Goal: Information Seeking & Learning: Learn about a topic

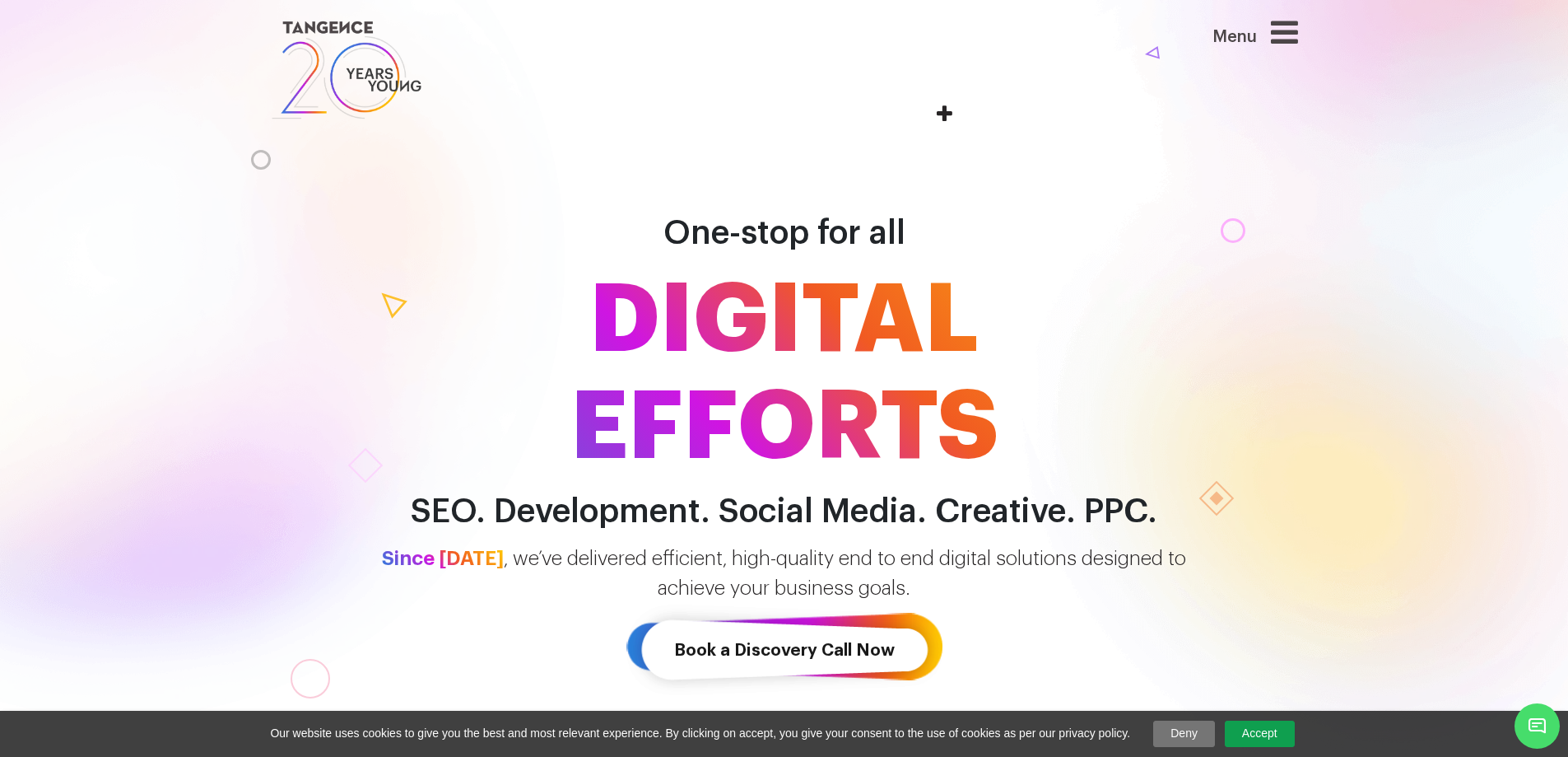
click at [1295, 35] on icon at bounding box center [1284, 32] width 27 height 31
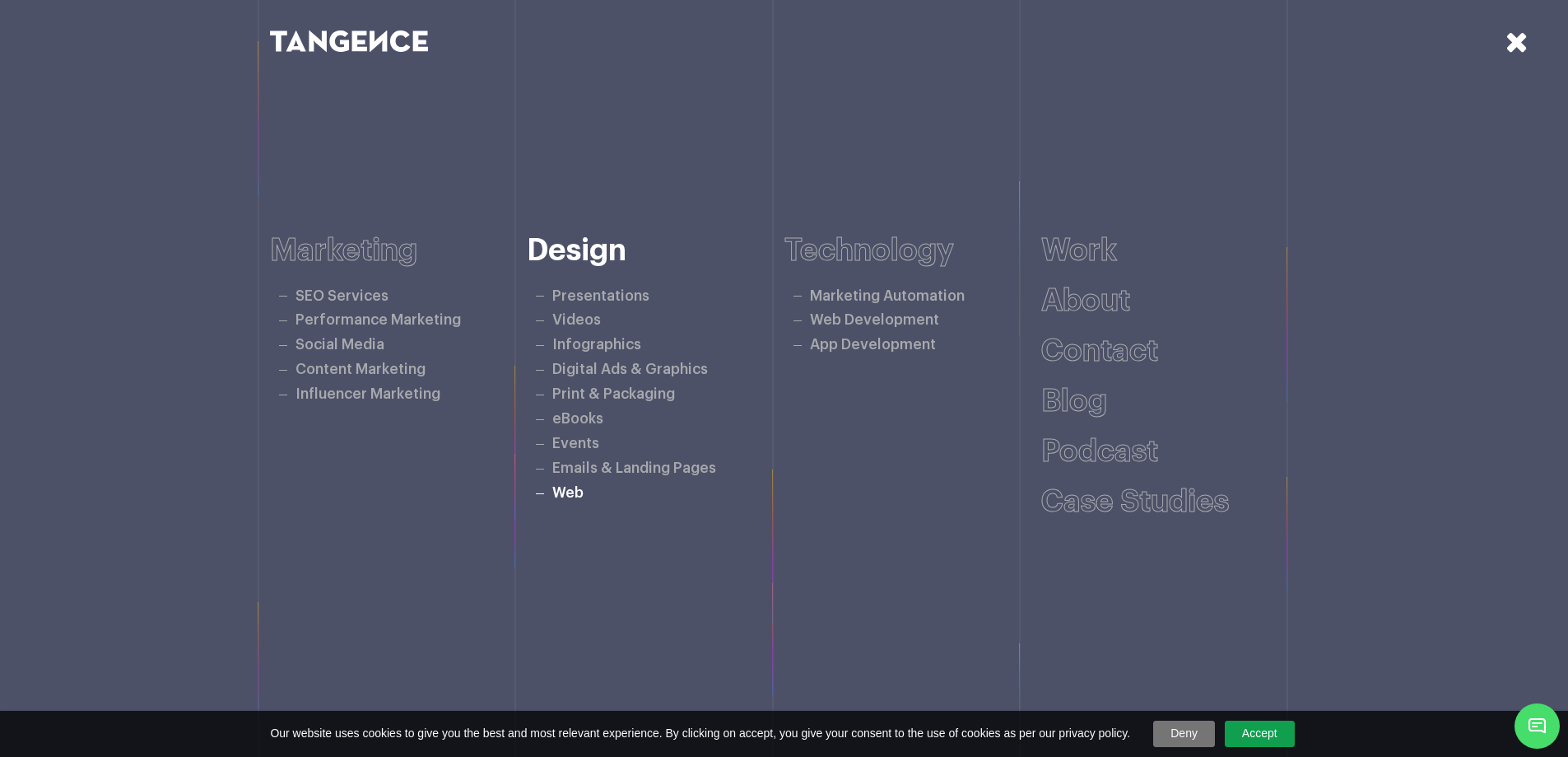
click at [569, 496] on link "Web" at bounding box center [567, 493] width 31 height 14
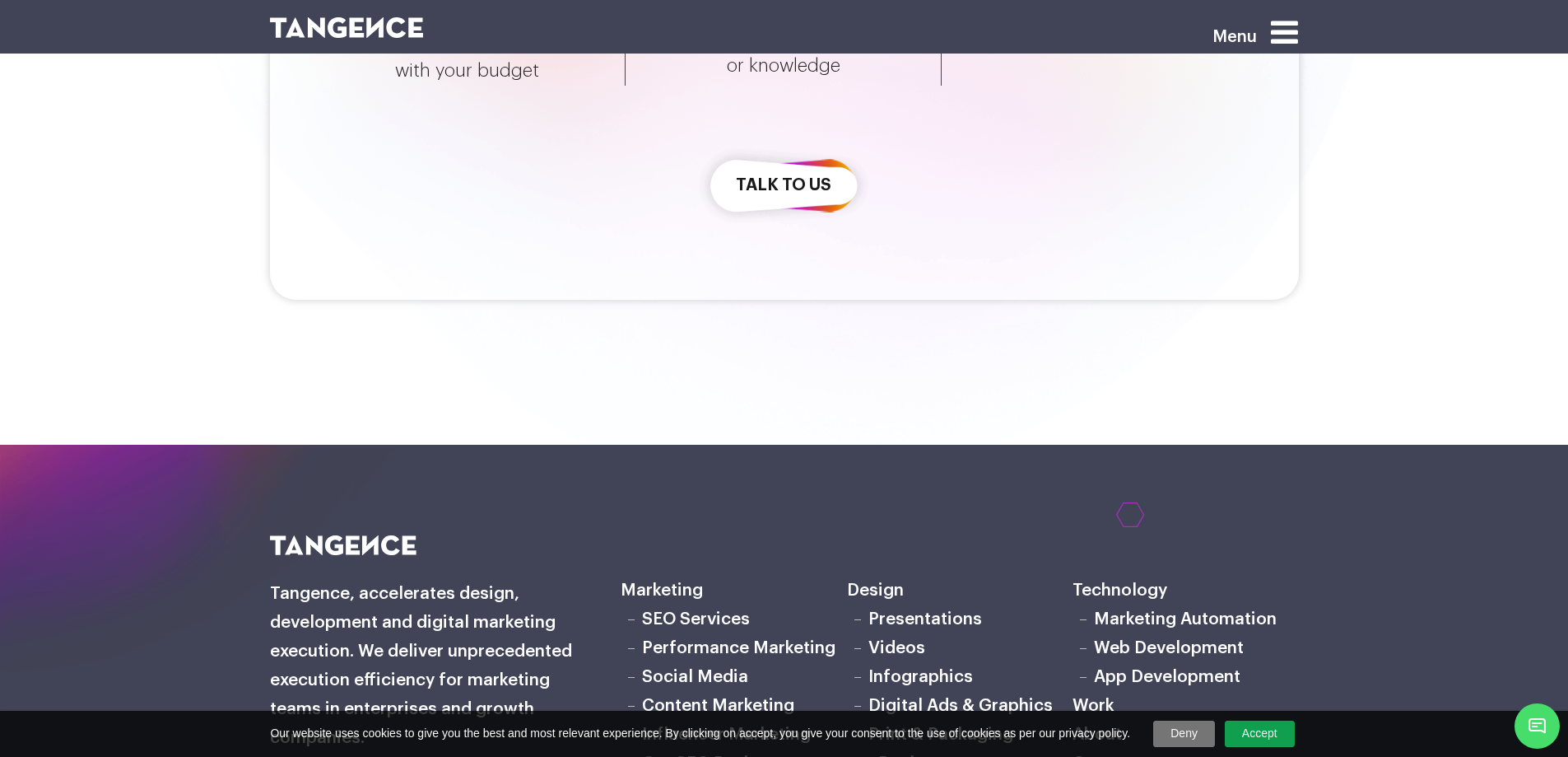
scroll to position [4995, 0]
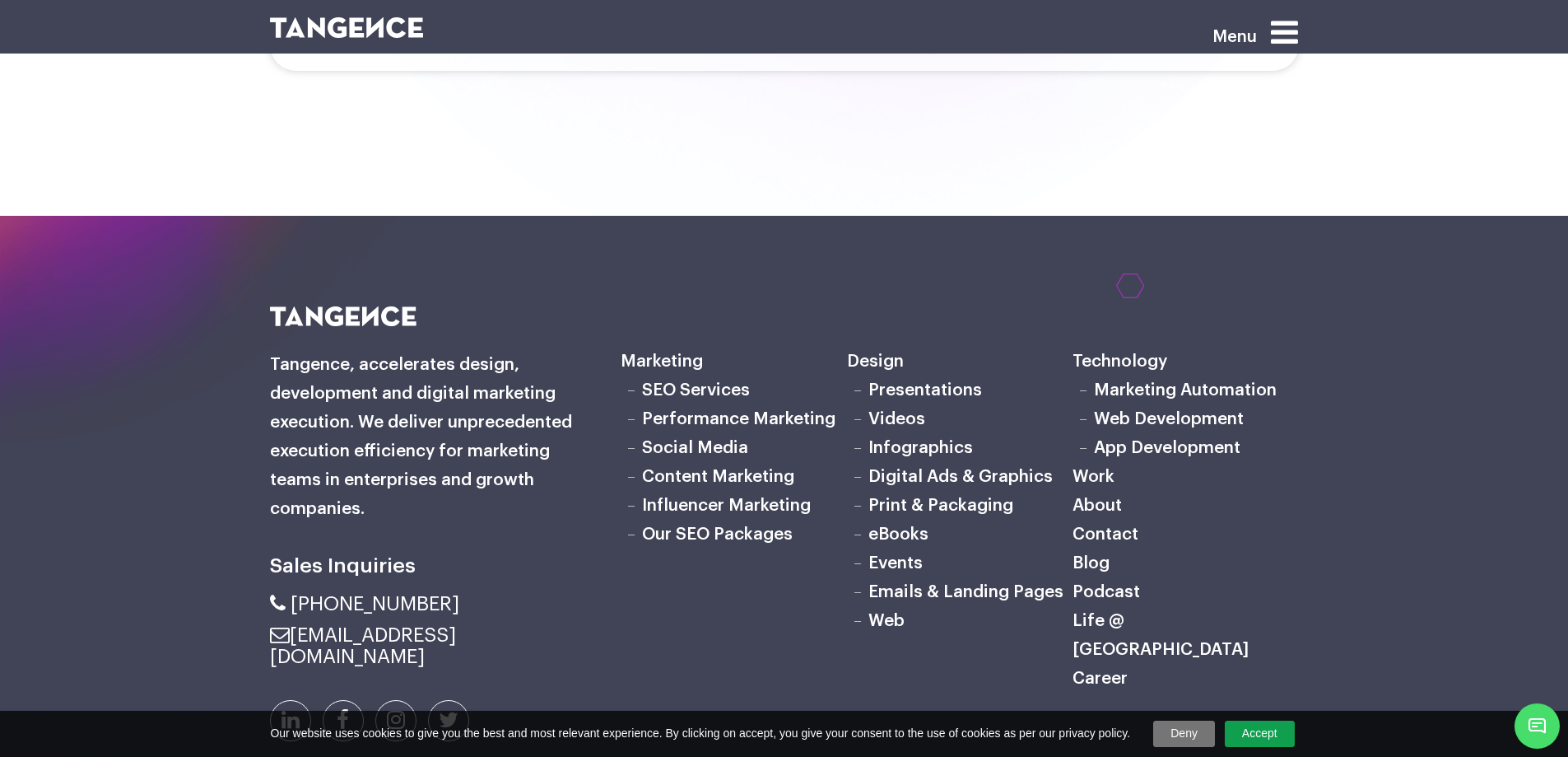
click at [697, 441] on link "Social Media" at bounding box center [695, 447] width 107 height 18
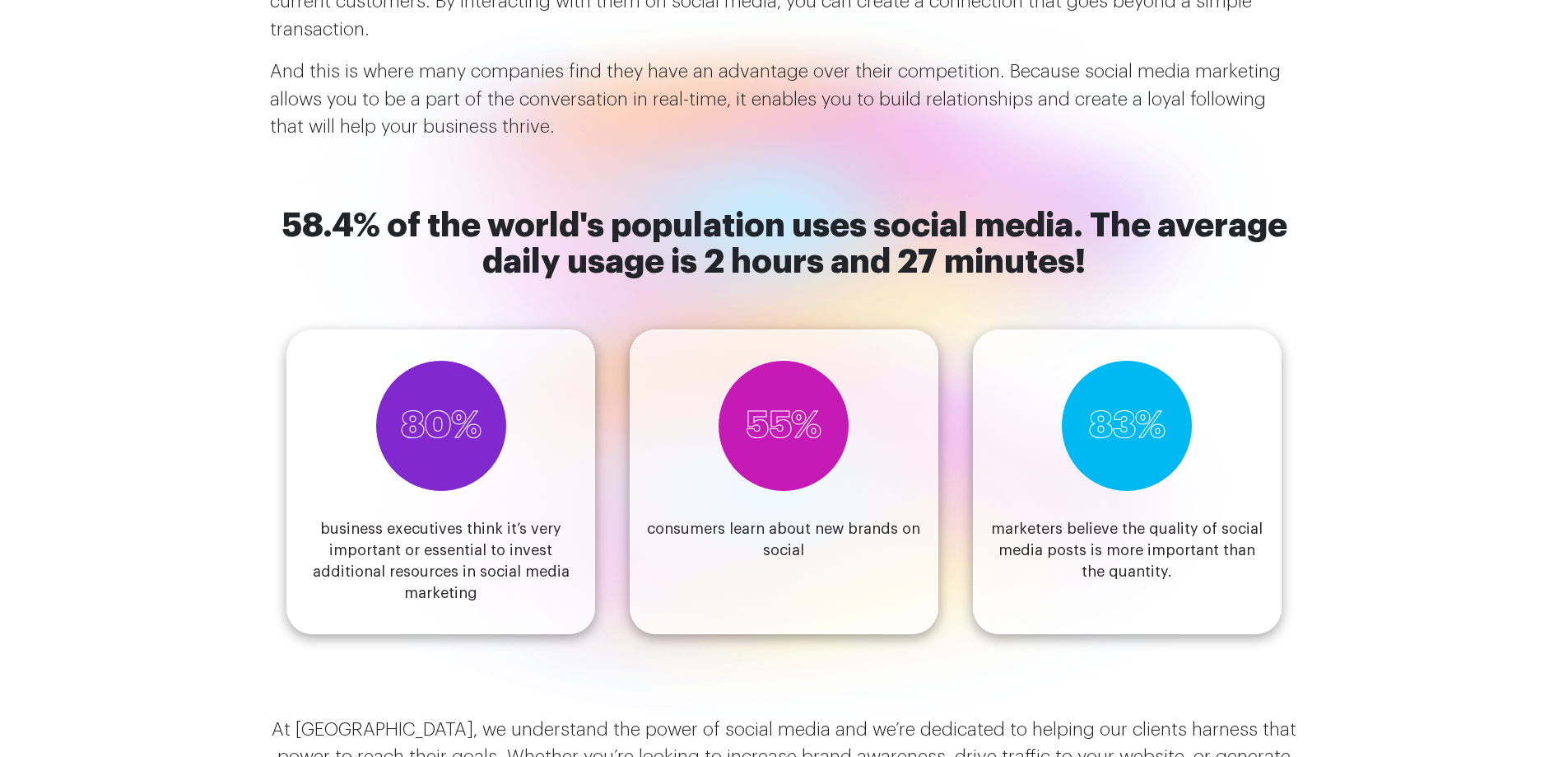
scroll to position [1262, 0]
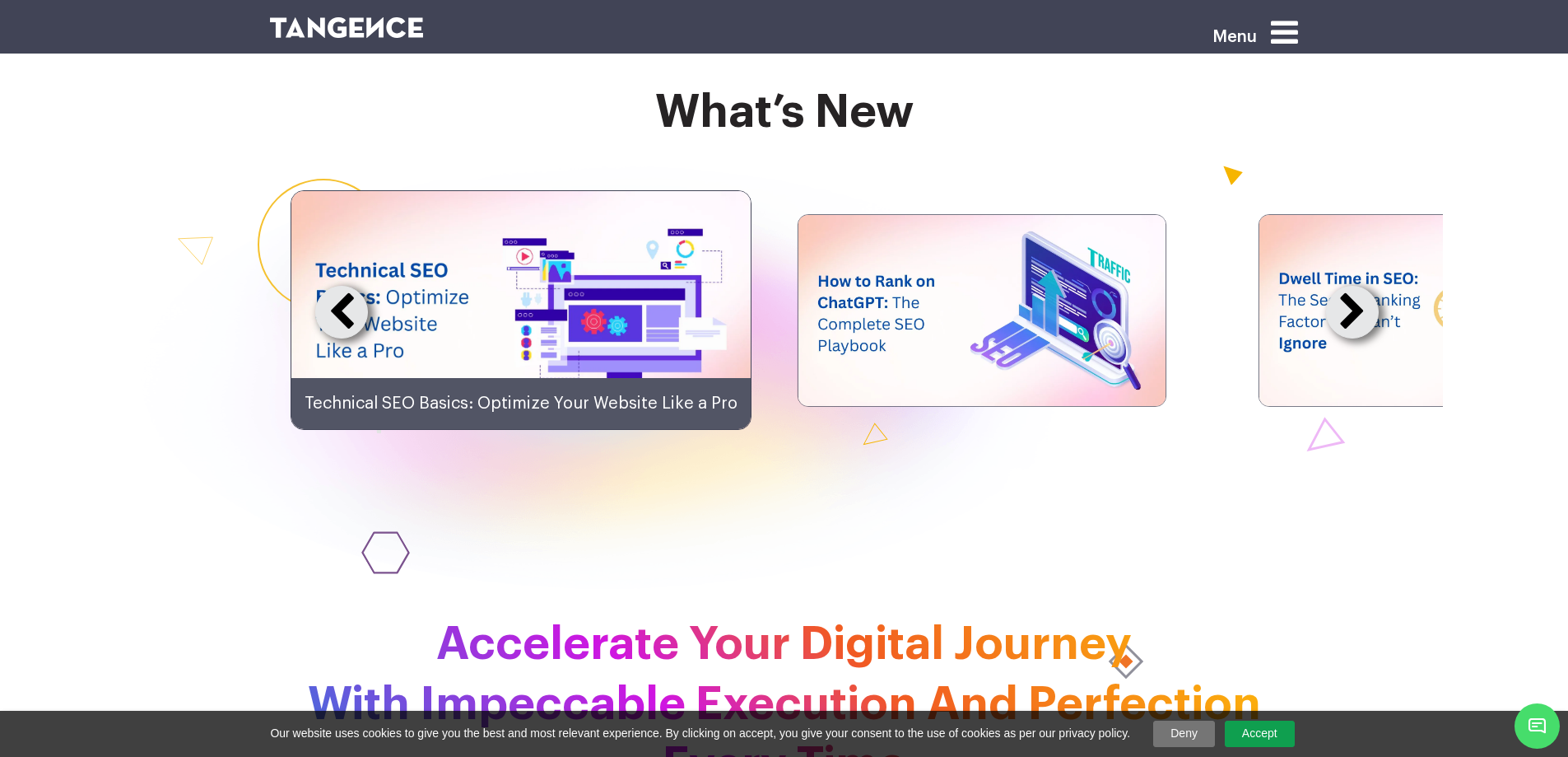
scroll to position [4117, 0]
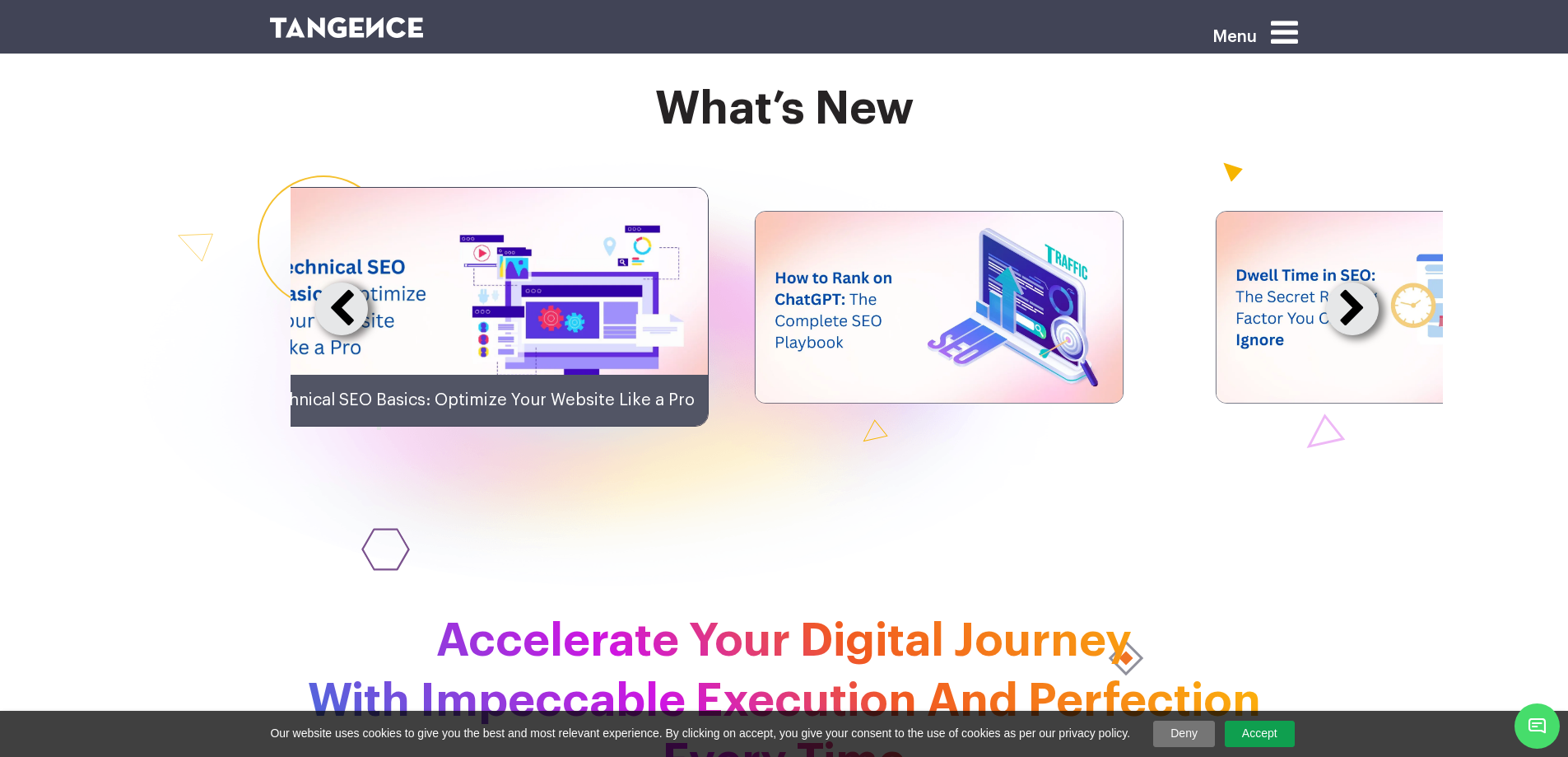
drag, startPoint x: 1116, startPoint y: 432, endPoint x: 603, endPoint y: 382, distance: 515.4
click at [755, 384] on img at bounding box center [939, 307] width 367 height 191
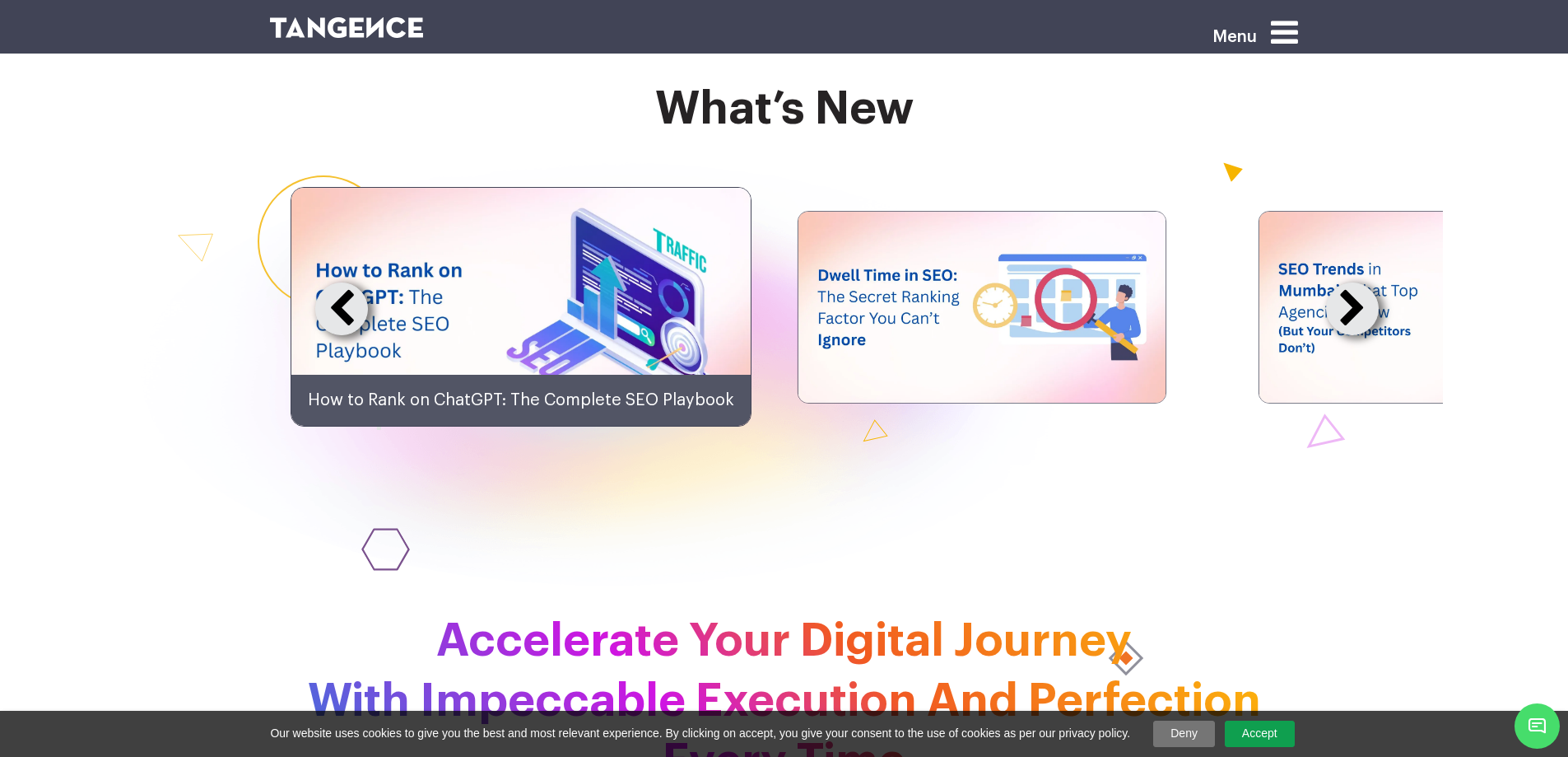
drag, startPoint x: 1370, startPoint y: 387, endPoint x: 841, endPoint y: 371, distance: 529.2
click at [841, 371] on div "SEO in the AI Era: Long Tail Keywords vs Google AI Overview Explained How Large…" at bounding box center [866, 307] width 1152 height 240
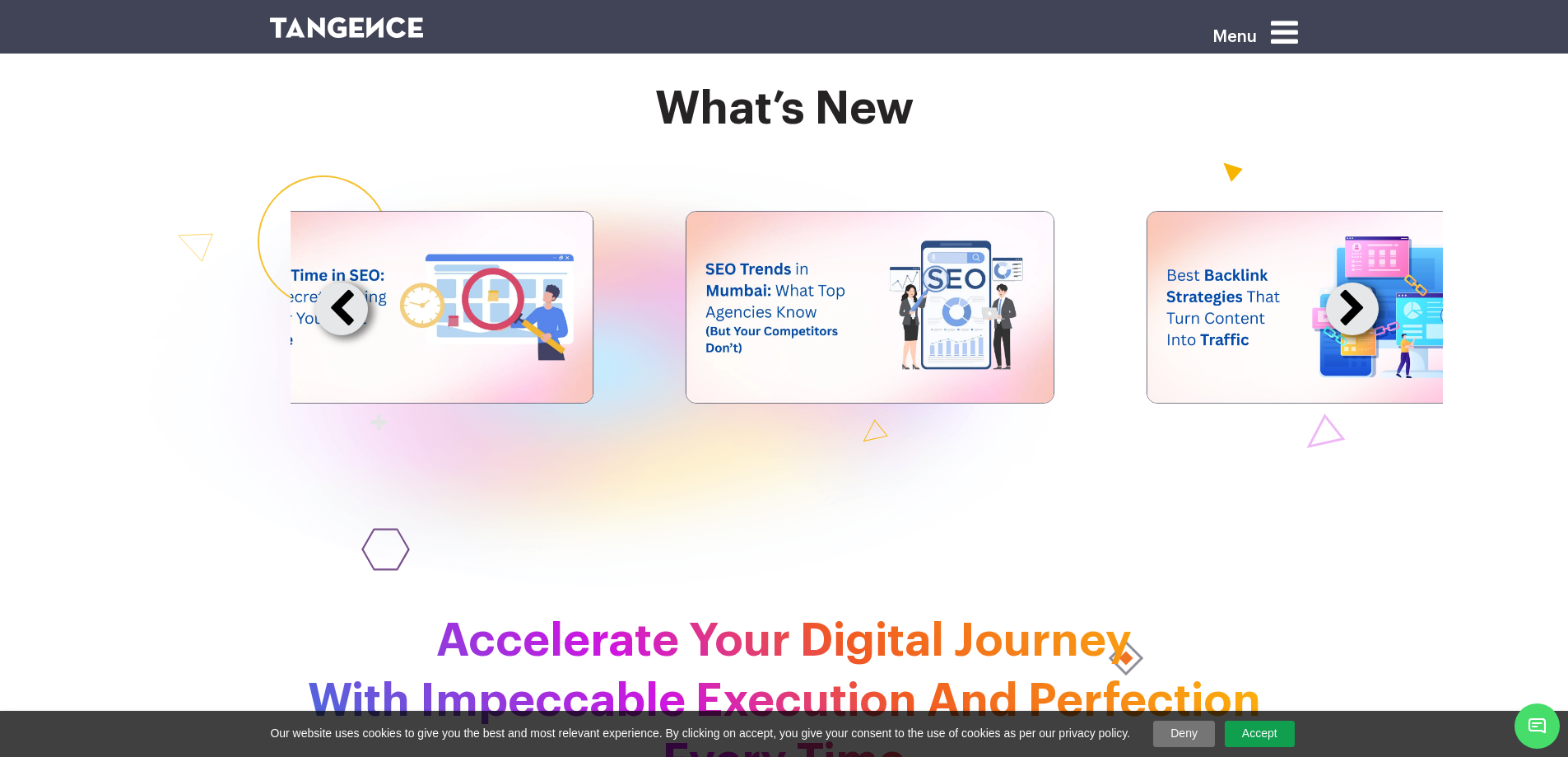
drag, startPoint x: 913, startPoint y: 398, endPoint x: 375, endPoint y: 328, distance: 542.5
click at [445, 337] on img at bounding box center [409, 307] width 367 height 191
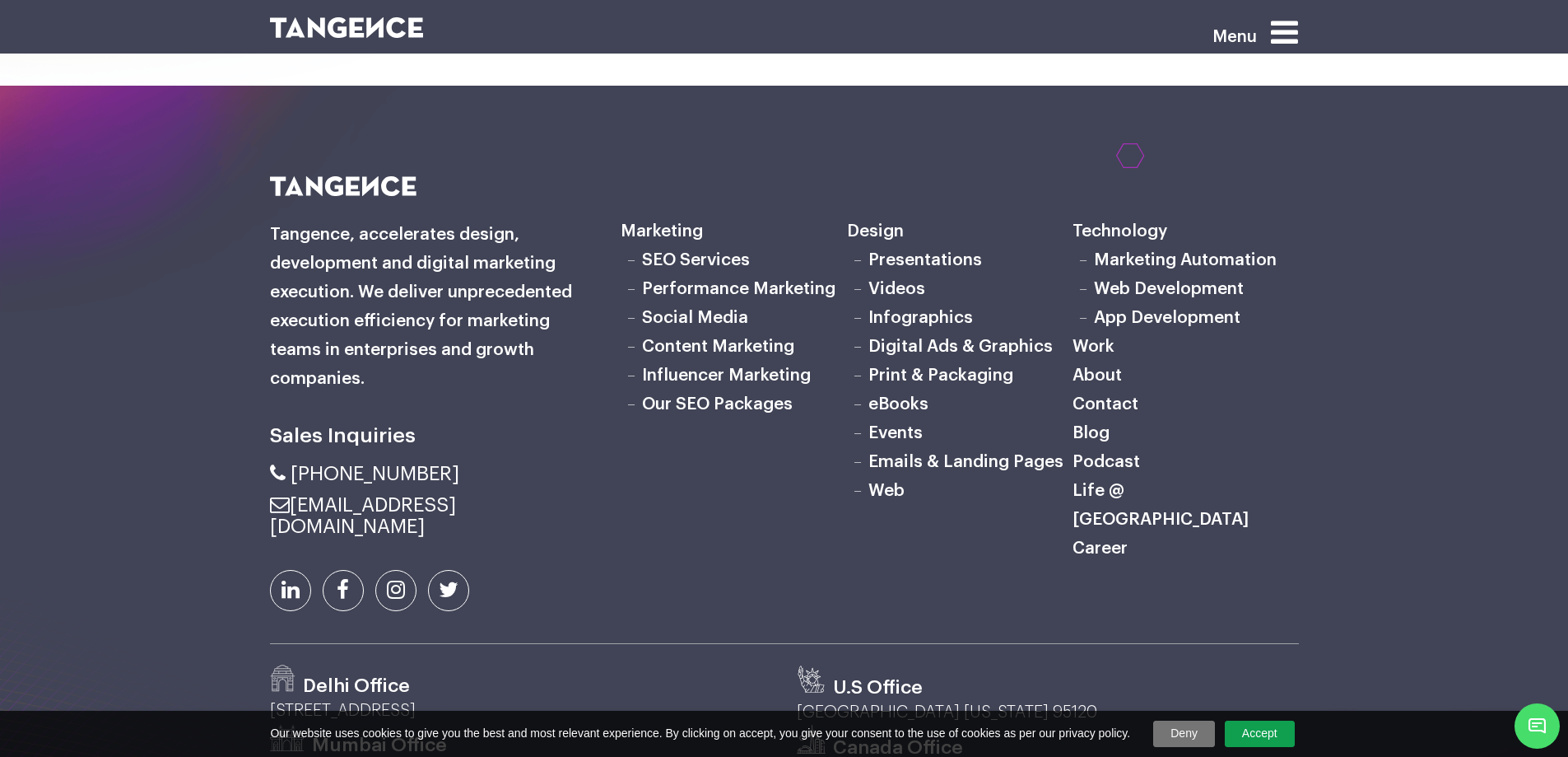
scroll to position [5571, 0]
